Goal: Transaction & Acquisition: Subscribe to service/newsletter

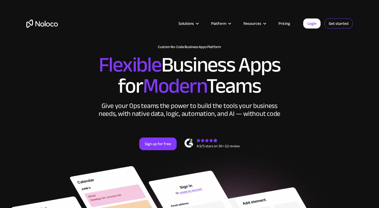
click at [0, 0] on link "Get started" at bounding box center [0, 0] width 0 height 0
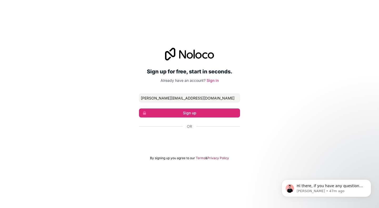
type input "jeff@certreminder.com"
click button "Sign up" at bounding box center [189, 112] width 101 height 9
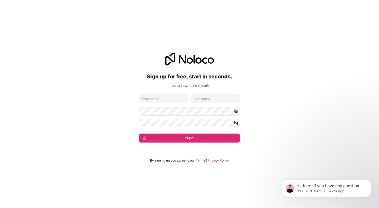
click at [193, 60] on icon at bounding box center [190, 60] width 6 height 6
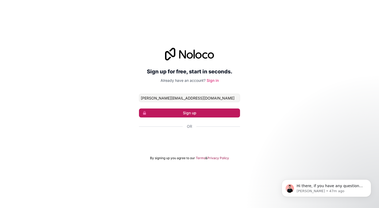
type input "jeff@certreminder.com"
click at [157, 111] on button "Sign up" at bounding box center [189, 112] width 101 height 9
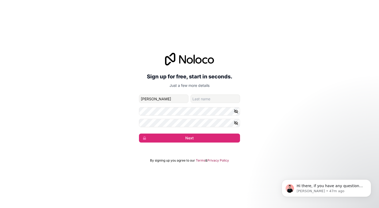
type input "Jeff"
type input "D"
